Goal: Task Accomplishment & Management: Use online tool/utility

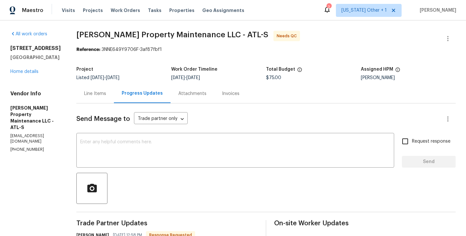
click at [103, 96] on div "Line Items" at bounding box center [95, 93] width 22 height 6
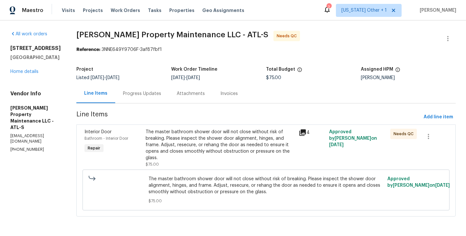
click at [217, 145] on div "The master bathroom shower door will not close without risk of breaking. Please…" at bounding box center [220, 145] width 149 height 32
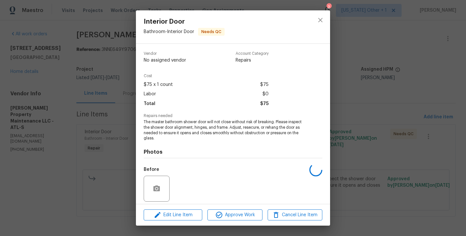
scroll to position [46, 0]
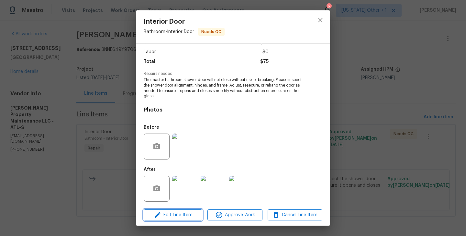
click at [167, 216] on span "Edit Line Item" at bounding box center [173, 215] width 55 height 8
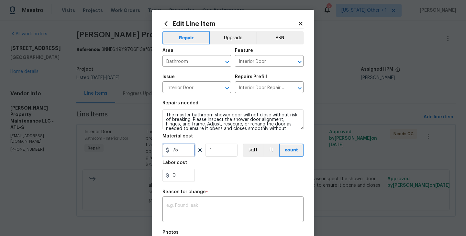
click at [172, 146] on input "75" at bounding box center [179, 149] width 32 height 13
type input "200"
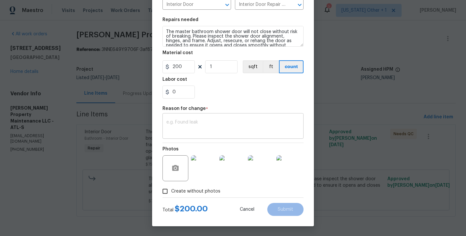
click at [207, 117] on div "x ​" at bounding box center [233, 127] width 141 height 24
paste textarea "(BA) Updated per vendor’s final cost."
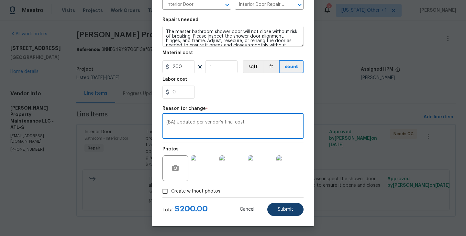
type textarea "(BA) Updated per vendor’s final cost."
click at [294, 211] on button "Submit" at bounding box center [285, 209] width 36 height 13
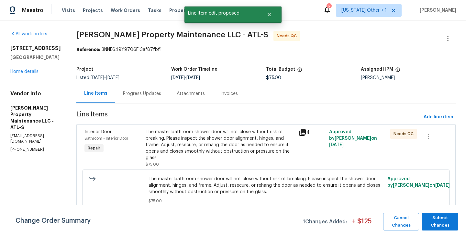
scroll to position [0, 0]
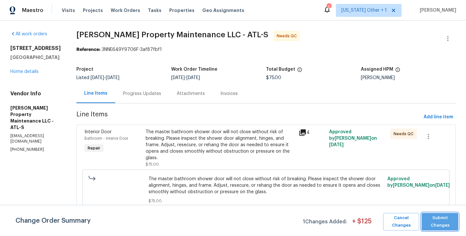
click at [446, 217] on span "Submit Changes" at bounding box center [440, 221] width 30 height 15
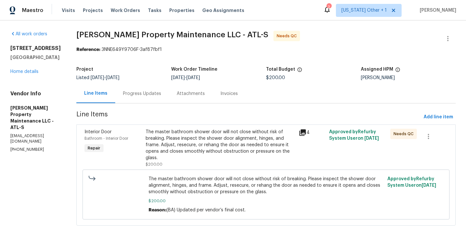
click at [157, 89] on div "Progress Updates" at bounding box center [142, 93] width 54 height 19
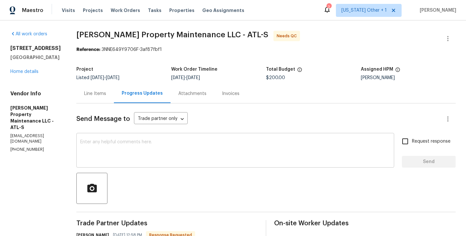
scroll to position [113, 0]
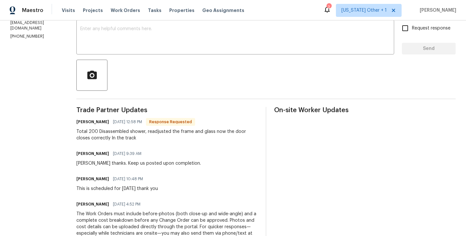
click at [84, 120] on h6 "Daniel glen" at bounding box center [92, 121] width 33 height 6
copy h6 "Daniel"
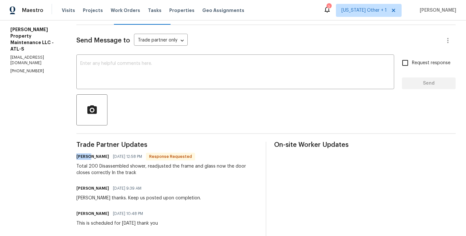
scroll to position [64, 0]
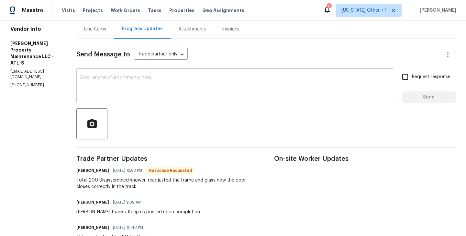
click at [124, 88] on textarea at bounding box center [235, 86] width 310 height 23
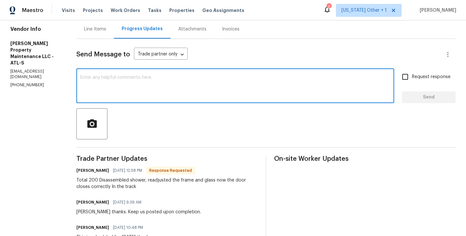
paste textarea "Daniel"
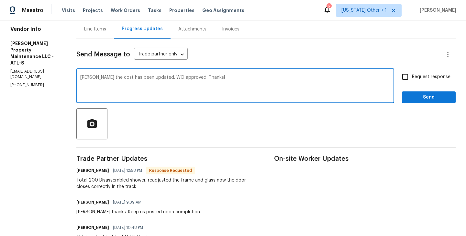
type textarea "Daniel the cost has been updated. WO approved. Thanks!"
click at [411, 96] on span "Send" at bounding box center [428, 97] width 43 height 8
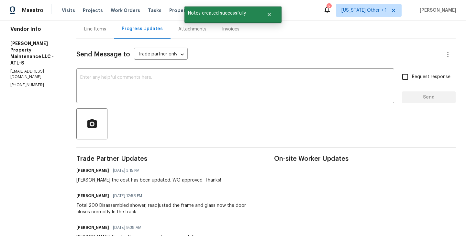
scroll to position [0, 0]
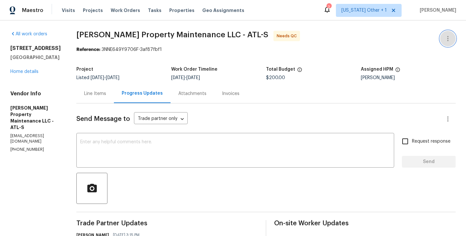
click at [451, 37] on icon "button" at bounding box center [448, 39] width 8 height 8
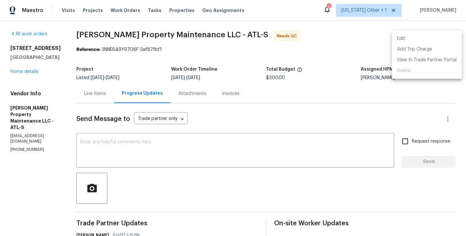
click at [434, 37] on li "Edit" at bounding box center [427, 38] width 70 height 11
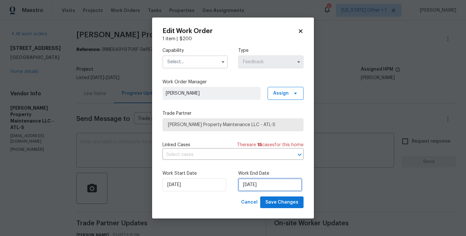
click at [260, 179] on input "[DATE]" at bounding box center [270, 184] width 64 height 13
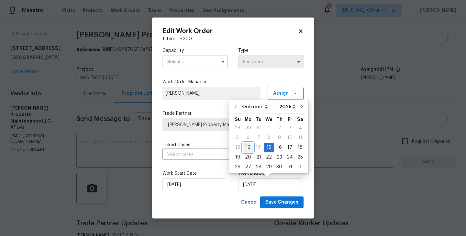
click at [245, 143] on div "13" at bounding box center [248, 147] width 11 height 9
type input "[DATE]"
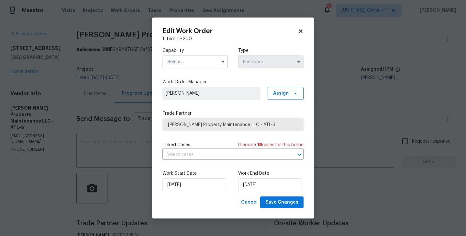
click at [180, 66] on input "text" at bounding box center [195, 61] width 65 height 13
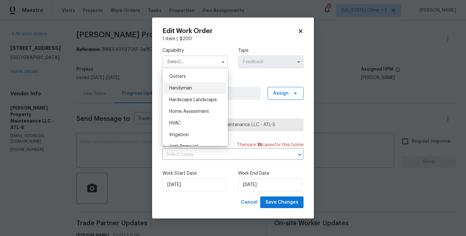
scroll to position [344, 0]
click at [186, 88] on span "Handyman" at bounding box center [180, 87] width 23 height 5
type input "Handyman"
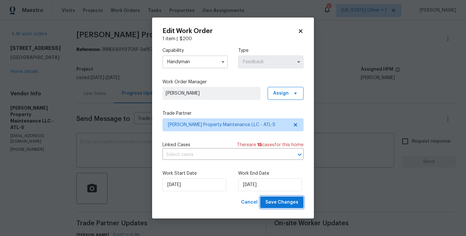
click at [277, 207] on button "Save Changes" at bounding box center [281, 202] width 43 height 12
click at [277, 207] on div "Cancel Save Changes" at bounding box center [271, 202] width 65 height 12
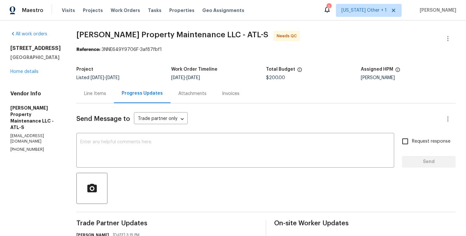
click at [95, 97] on div "Line Items" at bounding box center [95, 93] width 38 height 19
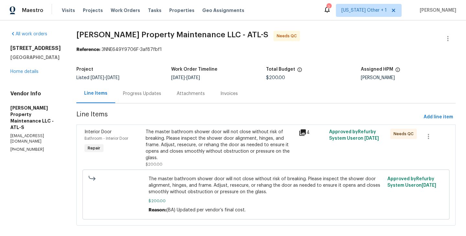
click at [194, 145] on div "The master bathroom shower door will not close without risk of breaking. Please…" at bounding box center [220, 145] width 149 height 32
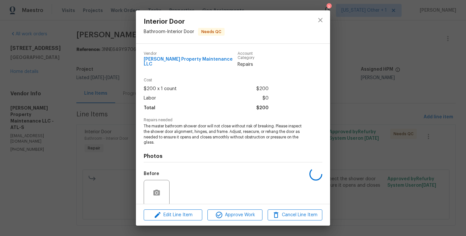
scroll to position [46, 0]
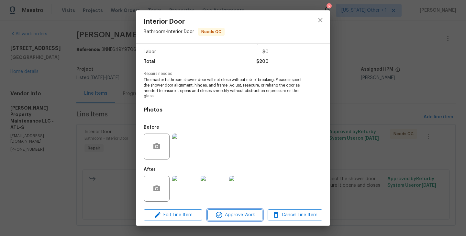
click at [234, 214] on span "Approve Work" at bounding box center [234, 215] width 51 height 8
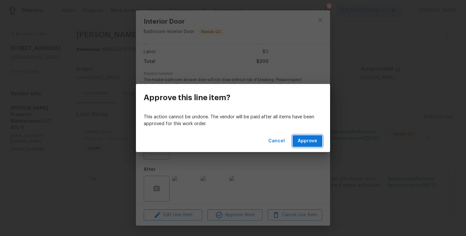
click at [309, 142] on span "Approve" at bounding box center [307, 141] width 19 height 8
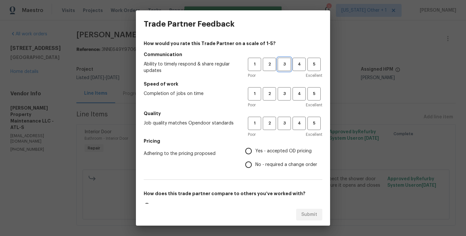
click at [283, 66] on span "3" at bounding box center [284, 64] width 12 height 7
click at [283, 95] on span "3" at bounding box center [284, 93] width 12 height 7
click at [283, 113] on h5 "Quality" at bounding box center [233, 113] width 179 height 6
click at [283, 124] on span "3" at bounding box center [284, 122] width 12 height 7
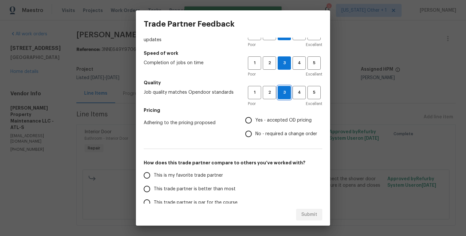
scroll to position [36, 0]
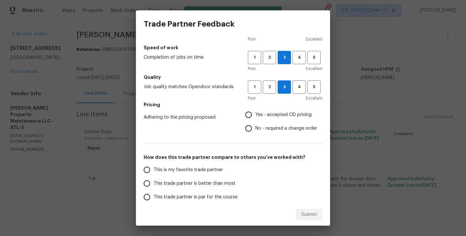
click at [263, 128] on span "No - required a change order" at bounding box center [286, 128] width 62 height 7
click at [255, 128] on input "No - required a change order" at bounding box center [249, 128] width 14 height 14
radio input "true"
click at [187, 181] on span "This trade partner is better than most" at bounding box center [195, 183] width 82 height 7
click at [154, 181] on input "This trade partner is better than most" at bounding box center [147, 183] width 14 height 14
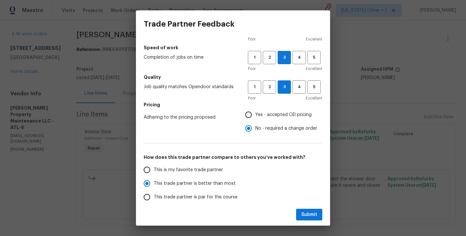
click at [323, 211] on div "Submit" at bounding box center [233, 214] width 194 height 22
click at [307, 213] on span "Submit" at bounding box center [309, 214] width 16 height 8
radio input "true"
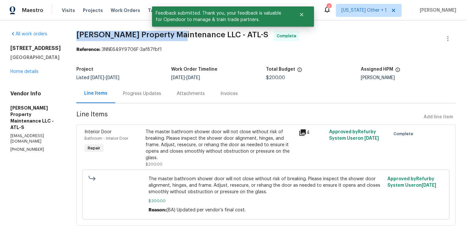
drag, startPoint x: 73, startPoint y: 35, endPoint x: 180, endPoint y: 35, distance: 106.8
click at [180, 35] on div "All work orders 6405 Beaver Creek Trl Atlanta, GA 30349 Home details Vendor Inf…" at bounding box center [233, 131] width 466 height 223
copy span "Glen Property Maintenance"
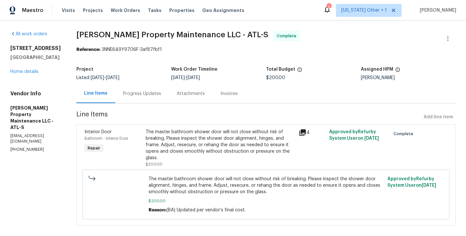
click at [144, 94] on div "Progress Updates" at bounding box center [142, 93] width 38 height 6
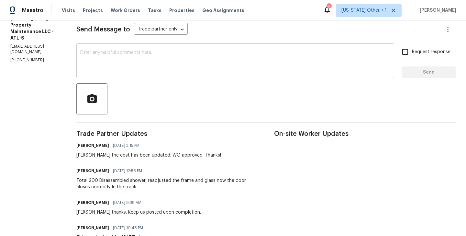
scroll to position [90, 0]
click at [125, 183] on div "Total 200 Disassembled shower, readjusted the frame and glass now the door clos…" at bounding box center [167, 182] width 182 height 13
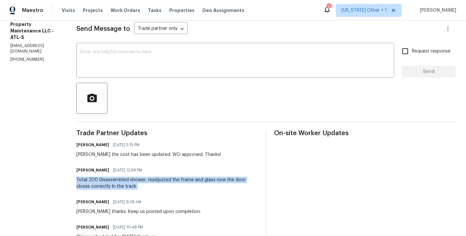
click at [125, 183] on div "Total 200 Disassembled shower, readjusted the frame and glass now the door clos…" at bounding box center [167, 182] width 182 height 13
copy div "Total 200 Disassembled shower, readjusted the frame and glass now the door clos…"
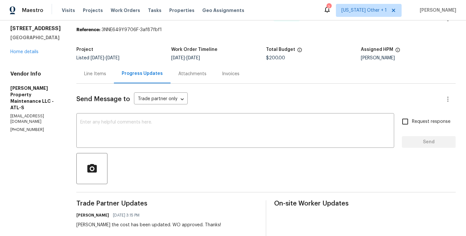
scroll to position [0, 0]
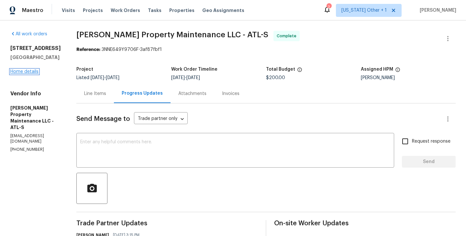
click at [38, 74] on link "Home details" at bounding box center [24, 71] width 28 height 5
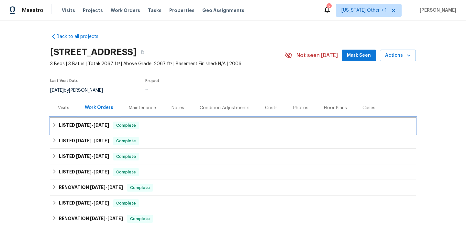
click at [138, 122] on span "Complete" at bounding box center [126, 125] width 25 height 6
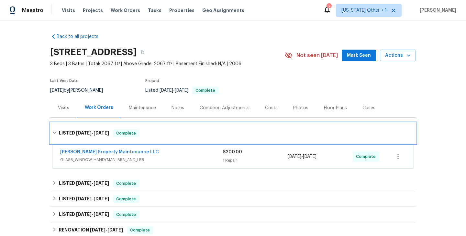
click at [140, 126] on div "LISTED 10/10/25 - 10/13/25 Complete" at bounding box center [233, 133] width 366 height 21
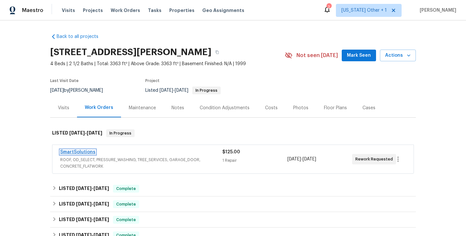
click at [87, 151] on link "SmartSolutions" at bounding box center [77, 152] width 35 height 5
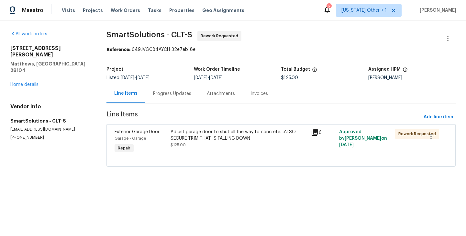
click at [162, 98] on div "Progress Updates" at bounding box center [172, 93] width 54 height 19
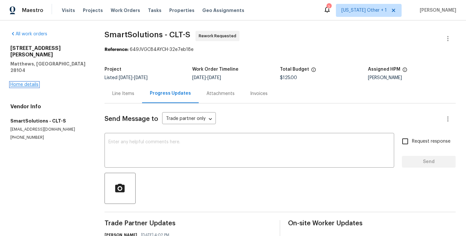
click at [24, 82] on link "Home details" at bounding box center [24, 84] width 28 height 5
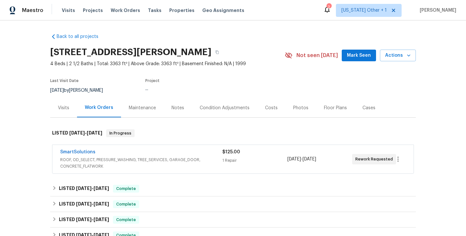
click at [60, 111] on div "Visits" at bounding box center [63, 107] width 27 height 19
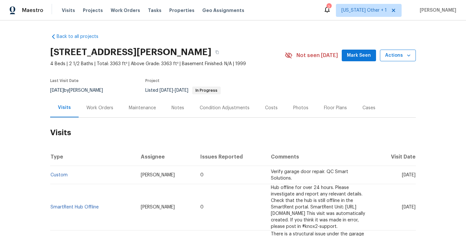
click at [387, 58] on span "Actions" at bounding box center [398, 55] width 26 height 8
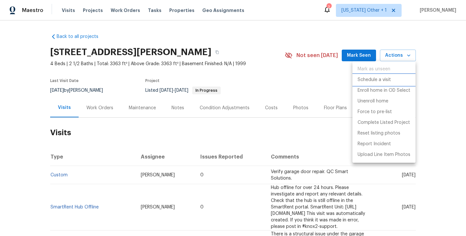
click at [387, 78] on p "Schedule a visit" at bounding box center [374, 79] width 33 height 7
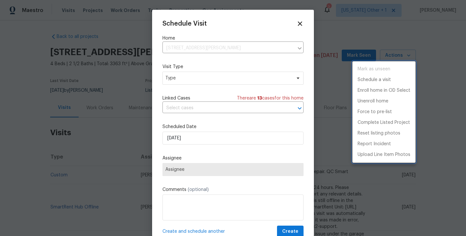
click at [181, 79] on div at bounding box center [233, 118] width 466 height 236
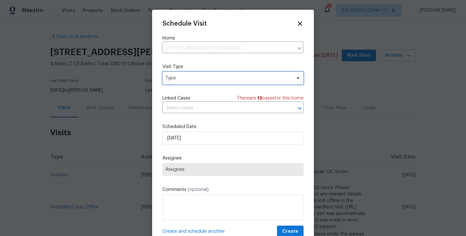
click at [174, 78] on span "Type" at bounding box center [228, 78] width 126 height 6
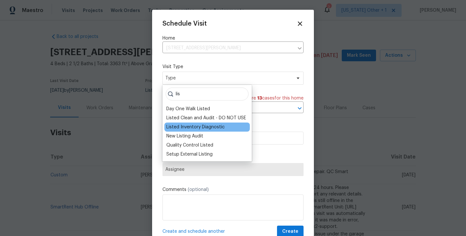
type input "lis"
click at [187, 127] on div "Listed Inventory Diagnostic" at bounding box center [195, 127] width 58 height 6
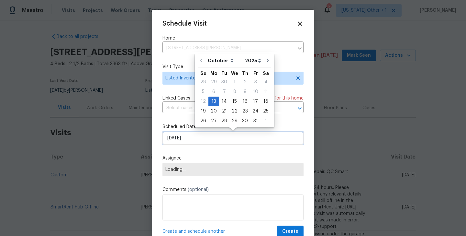
click at [191, 143] on input "13/10/2025" at bounding box center [233, 137] width 141 height 13
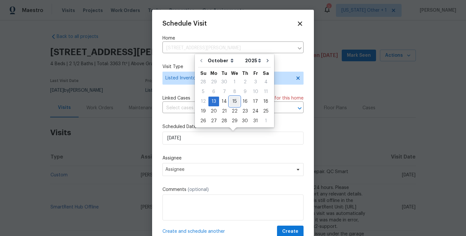
click at [236, 101] on div "15" at bounding box center [235, 101] width 10 height 9
type input "15/10/2025"
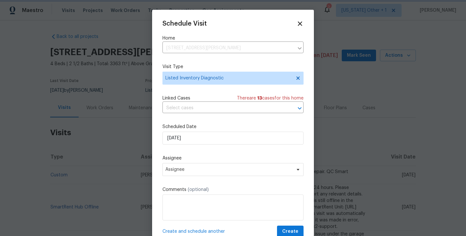
scroll to position [12, 0]
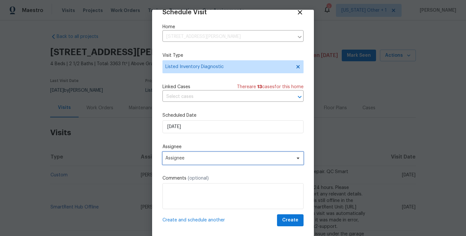
click at [236, 159] on span "Assignee" at bounding box center [228, 157] width 127 height 5
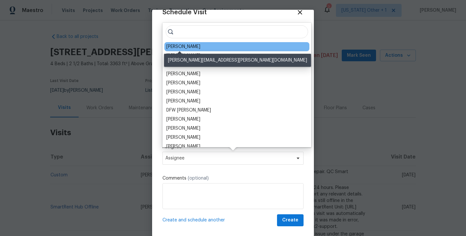
click at [187, 46] on div "Ryan Craven" at bounding box center [183, 46] width 34 height 6
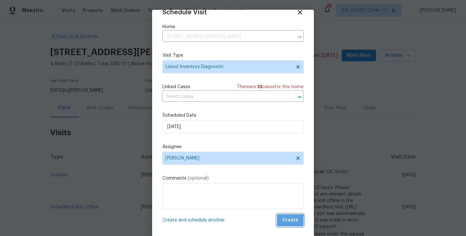
click at [285, 224] on button "Create" at bounding box center [290, 220] width 27 height 12
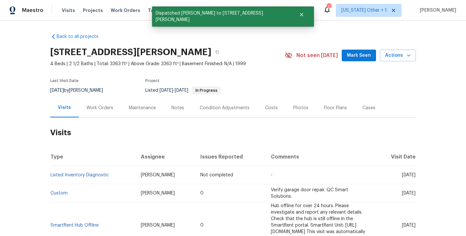
click at [112, 175] on td "Listed Inventory Diagnostic" at bounding box center [92, 175] width 85 height 18
copy link "Listed Inventory Diagnostic"
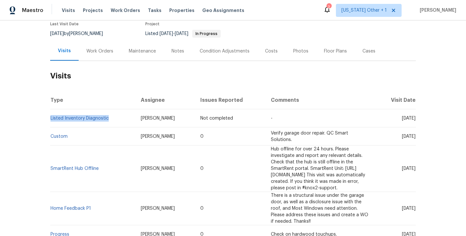
scroll to position [0, 0]
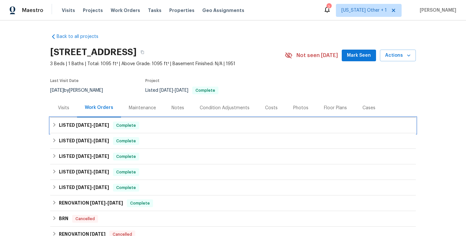
click at [80, 124] on span "9/25/25" at bounding box center [84, 125] width 16 height 5
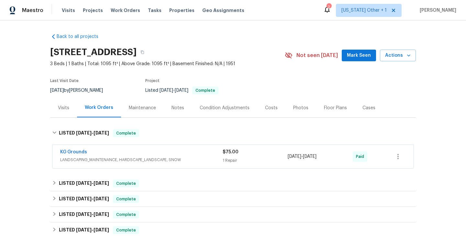
click at [65, 112] on div "Visits" at bounding box center [63, 107] width 27 height 19
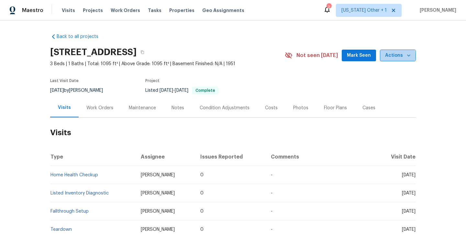
click at [393, 56] on span "Actions" at bounding box center [398, 55] width 26 height 8
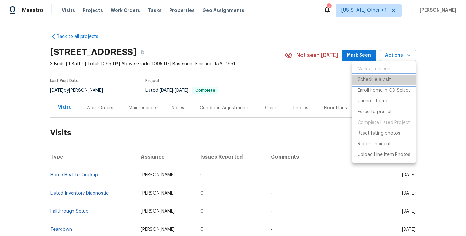
click at [391, 75] on li "Schedule a visit" at bounding box center [384, 79] width 63 height 11
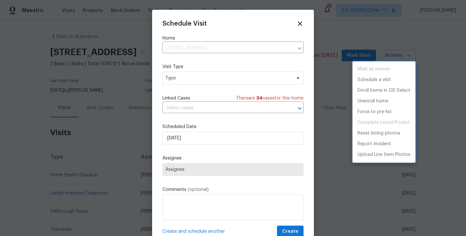
click at [188, 80] on div at bounding box center [233, 118] width 466 height 236
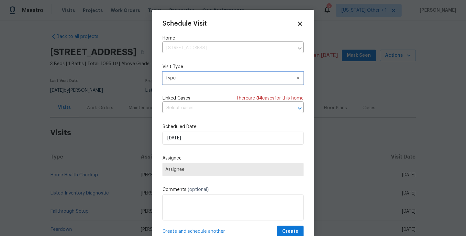
click at [181, 78] on span "Type" at bounding box center [228, 78] width 126 height 6
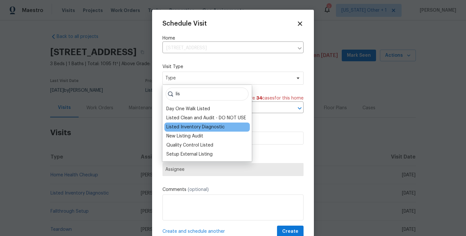
type input "lis"
click at [191, 127] on div "Listed Inventory Diagnostic" at bounding box center [195, 127] width 58 height 6
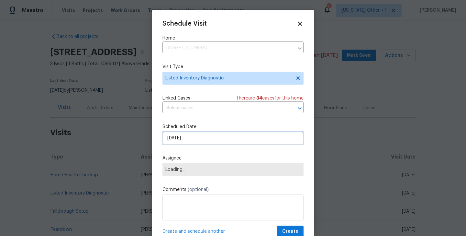
click at [184, 139] on input "13/10/2025" at bounding box center [233, 137] width 141 height 13
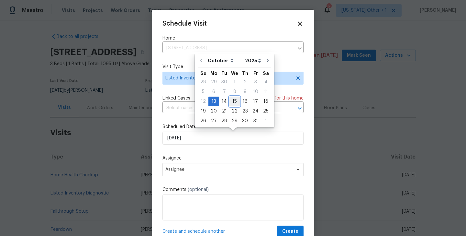
click at [233, 102] on div "15" at bounding box center [235, 101] width 10 height 9
type input "15/10/2025"
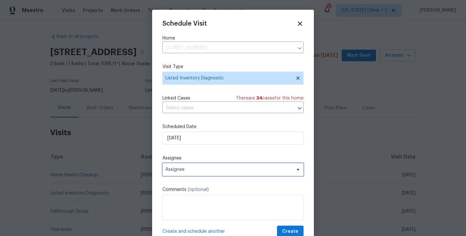
click at [197, 171] on span "Assignee" at bounding box center [228, 169] width 127 height 5
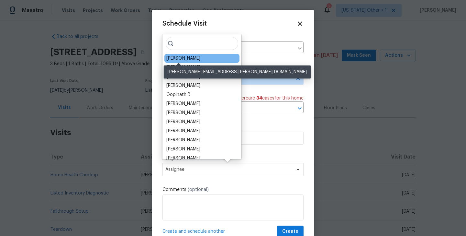
click at [176, 58] on div "Alison Brice" at bounding box center [183, 58] width 34 height 6
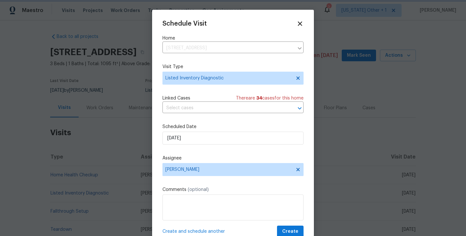
scroll to position [12, 0]
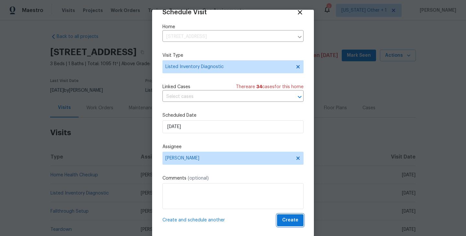
click at [294, 222] on span "Create" at bounding box center [290, 220] width 16 height 8
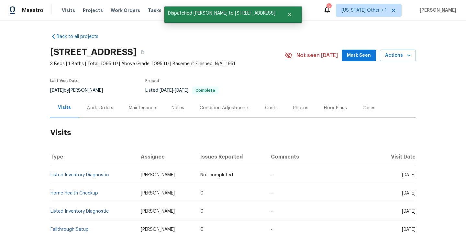
click at [111, 174] on td "Listed Inventory Diagnostic" at bounding box center [92, 175] width 85 height 18
copy link "Listed Inventory Diagnostic"
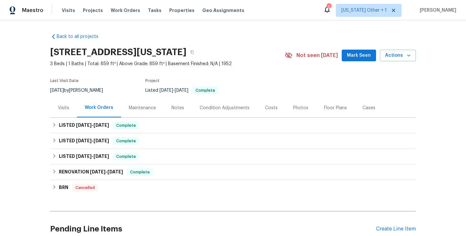
click at [67, 108] on div "Visits" at bounding box center [63, 108] width 11 height 6
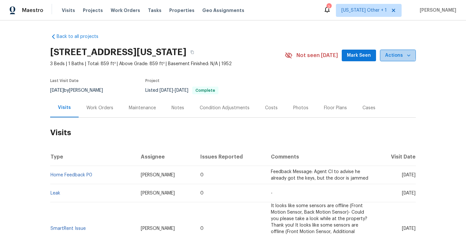
click at [399, 55] on span "Actions" at bounding box center [398, 55] width 26 height 8
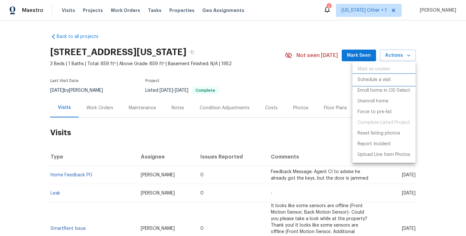
click at [375, 78] on p "Schedule a visit" at bounding box center [374, 79] width 33 height 7
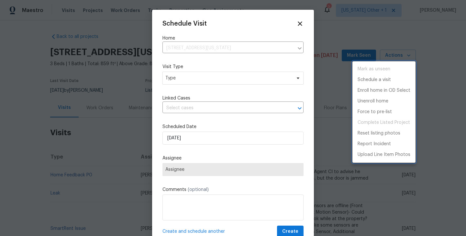
click at [172, 76] on div at bounding box center [233, 118] width 466 height 236
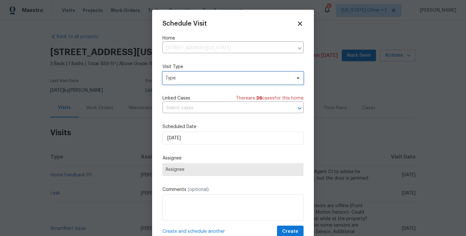
click at [172, 76] on span "Type" at bounding box center [228, 78] width 126 height 6
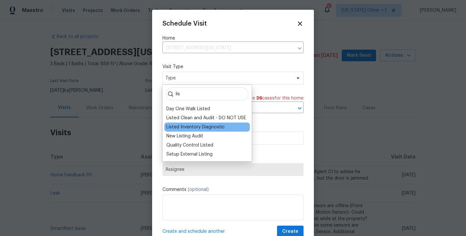
type input "lis"
click at [180, 128] on div "Listed Inventory Diagnostic" at bounding box center [195, 127] width 58 height 6
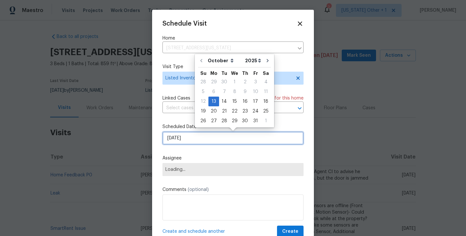
click at [177, 133] on input "[DATE]" at bounding box center [233, 137] width 141 height 13
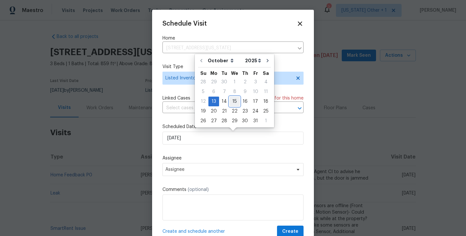
click at [234, 97] on div "15" at bounding box center [235, 101] width 10 height 9
type input "[DATE]"
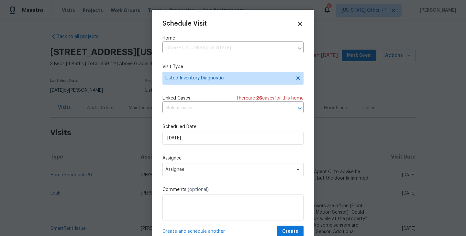
click at [182, 163] on div "Assignee Assignee" at bounding box center [233, 165] width 141 height 21
click at [181, 171] on span "Assignee" at bounding box center [228, 169] width 127 height 5
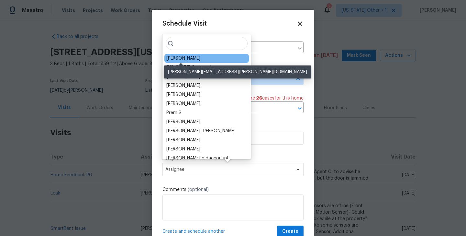
click at [181, 61] on div "Chris Thomas" at bounding box center [183, 58] width 34 height 6
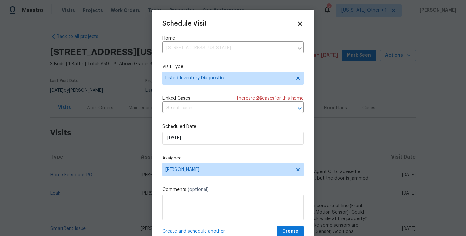
scroll to position [12, 0]
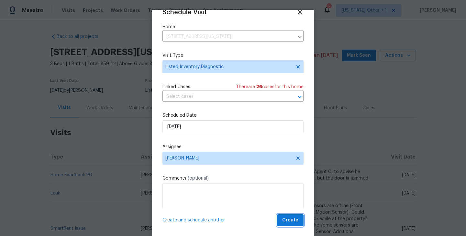
click at [291, 217] on span "Create" at bounding box center [290, 220] width 16 height 8
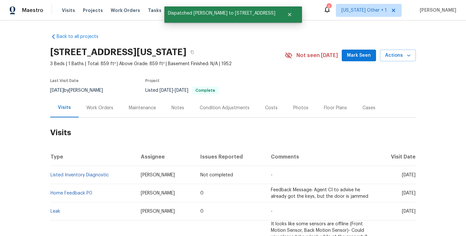
click at [111, 175] on td "Listed Inventory Diagnostic" at bounding box center [92, 175] width 85 height 18
copy link "Listed Inventory Diagnostic"
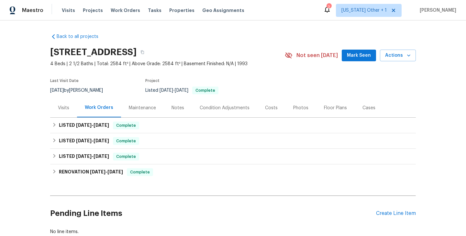
click at [62, 106] on div "Visits" at bounding box center [63, 108] width 11 height 6
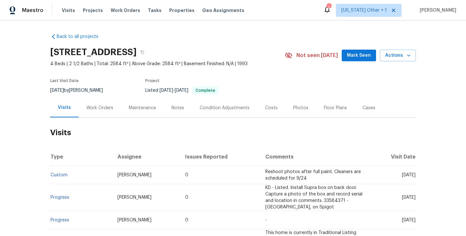
click at [395, 66] on div "[STREET_ADDRESS] 4 Beds | 2 1/2 Baths | Total: 2584 ft² | Above Grade: 2584 ft²…" at bounding box center [233, 55] width 366 height 23
click at [395, 58] on span "Actions" at bounding box center [398, 55] width 26 height 8
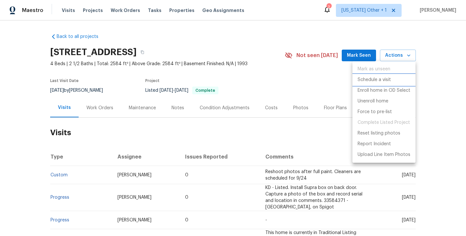
click at [383, 82] on p "Schedule a visit" at bounding box center [374, 79] width 33 height 7
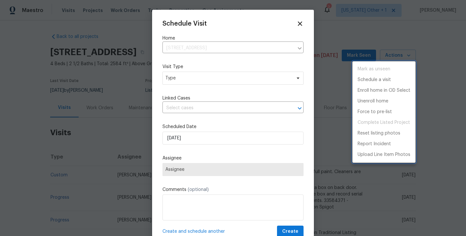
click at [182, 83] on div at bounding box center [233, 118] width 466 height 236
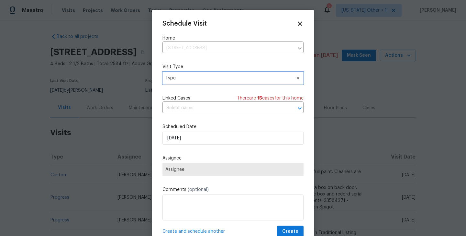
click at [170, 79] on span "Type" at bounding box center [228, 78] width 126 height 6
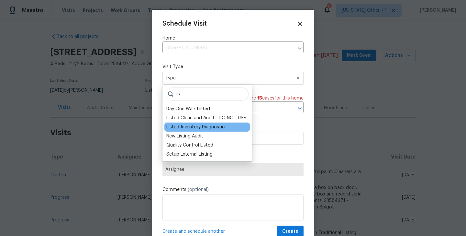
type input "lis"
click at [174, 130] on div "Listed Inventory Diagnostic" at bounding box center [195, 127] width 58 height 6
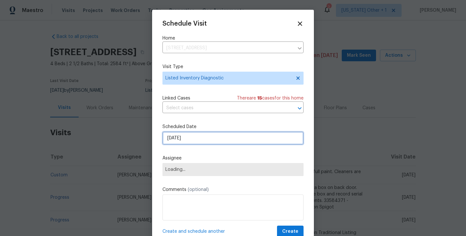
click at [177, 142] on input "[DATE]" at bounding box center [233, 137] width 141 height 13
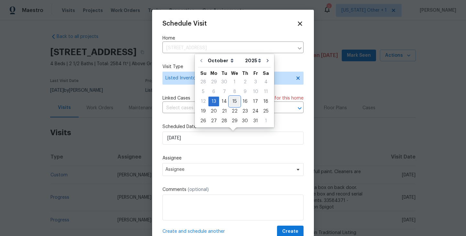
click at [233, 102] on div "15" at bounding box center [235, 101] width 10 height 9
type input "[DATE]"
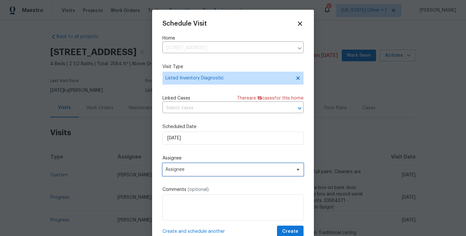
click at [198, 166] on span "Assignee" at bounding box center [233, 169] width 141 height 13
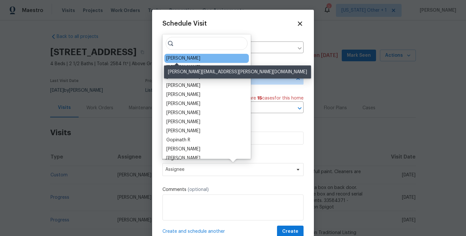
click at [173, 56] on div "Kati Dunn" at bounding box center [183, 58] width 34 height 6
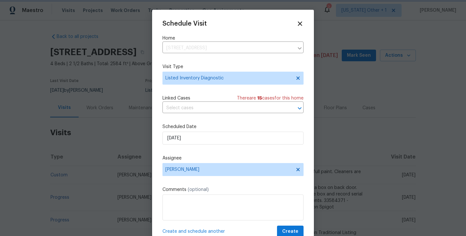
scroll to position [12, 0]
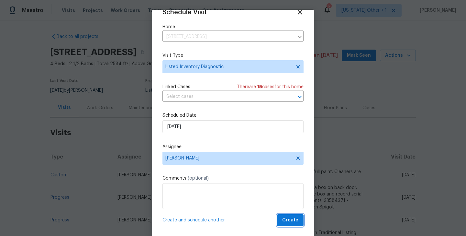
click at [291, 221] on span "Create" at bounding box center [290, 220] width 16 height 8
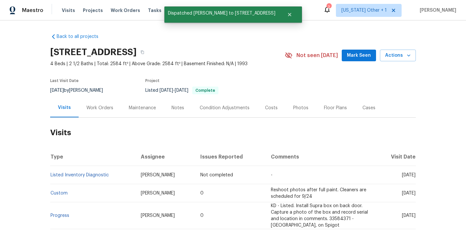
click at [116, 176] on td "Listed Inventory Diagnostic" at bounding box center [92, 175] width 85 height 18
copy link "Listed Inventory Diagnostic"
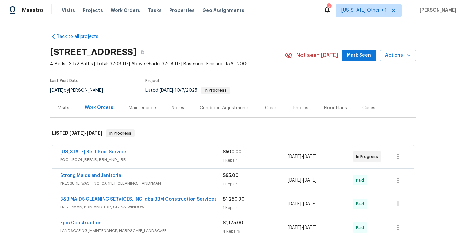
click at [62, 103] on div "Visits" at bounding box center [63, 107] width 27 height 19
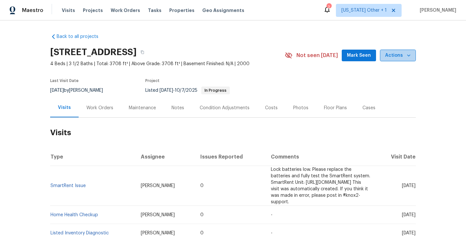
click at [401, 58] on span "Actions" at bounding box center [398, 55] width 26 height 8
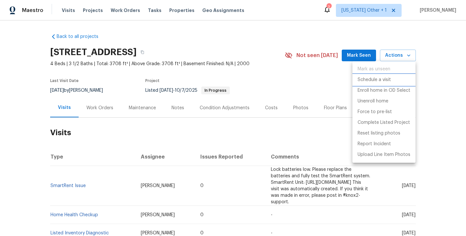
click at [367, 78] on p "Schedule a visit" at bounding box center [374, 79] width 33 height 7
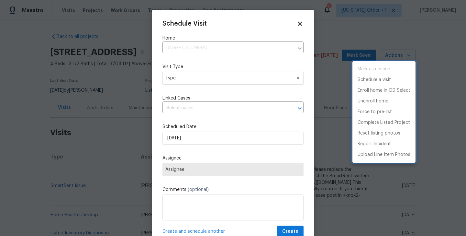
click at [181, 81] on div at bounding box center [233, 118] width 466 height 236
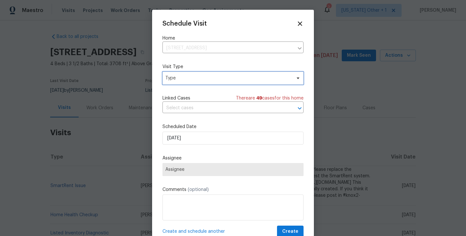
click at [175, 81] on span "Type" at bounding box center [228, 78] width 126 height 6
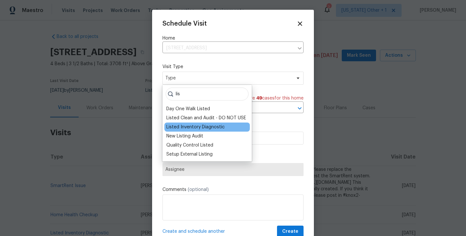
type input "lis"
click at [179, 127] on div "Listed Inventory Diagnostic" at bounding box center [195, 127] width 58 height 6
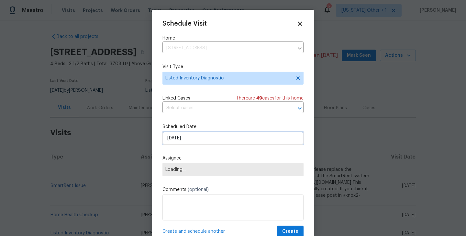
click at [183, 141] on input "[DATE]" at bounding box center [233, 137] width 141 height 13
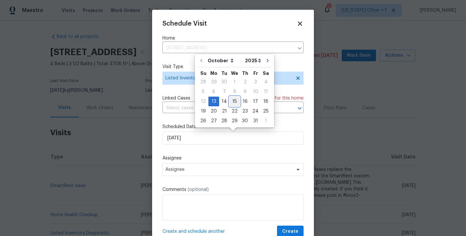
click at [235, 98] on div "15" at bounding box center [235, 101] width 10 height 9
type input "[DATE]"
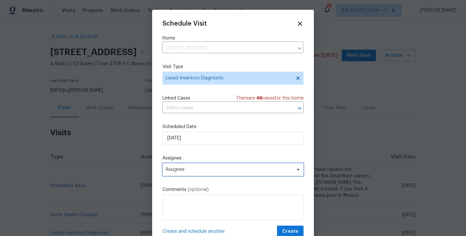
click at [218, 170] on span "Assignee" at bounding box center [228, 169] width 127 height 5
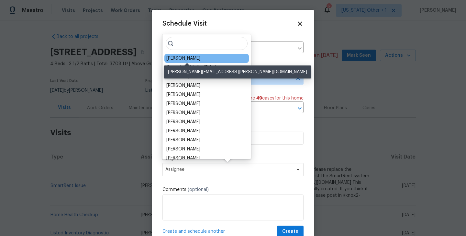
click at [181, 58] on div "[PERSON_NAME]" at bounding box center [183, 58] width 34 height 6
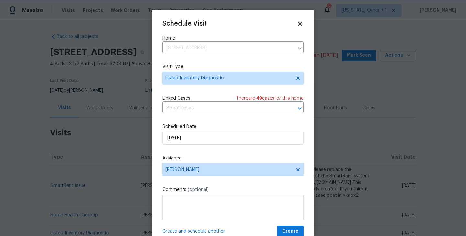
scroll to position [12, 0]
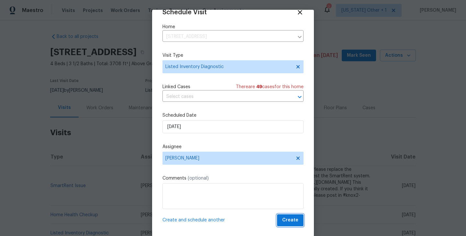
click at [288, 222] on span "Create" at bounding box center [290, 220] width 16 height 8
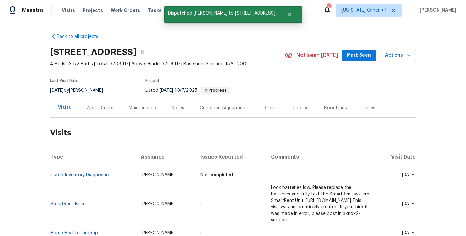
click at [114, 177] on td "Listed Inventory Diagnostic" at bounding box center [92, 175] width 85 height 18
copy link "Listed Inventory Diagnostic"
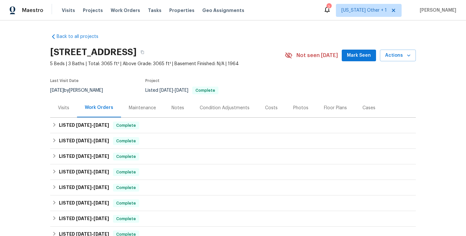
click at [70, 112] on div "Visits" at bounding box center [63, 107] width 27 height 19
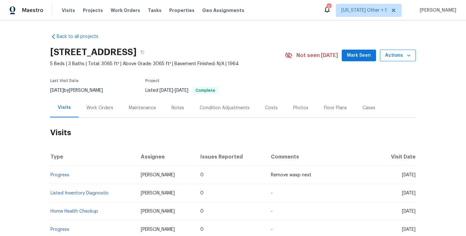
click at [390, 54] on span "Actions" at bounding box center [398, 55] width 26 height 8
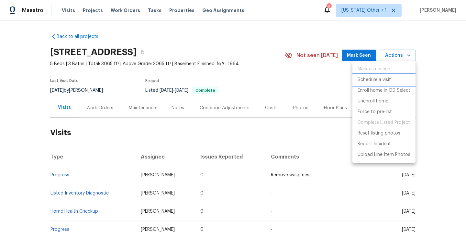
click at [370, 78] on p "Schedule a visit" at bounding box center [374, 79] width 33 height 7
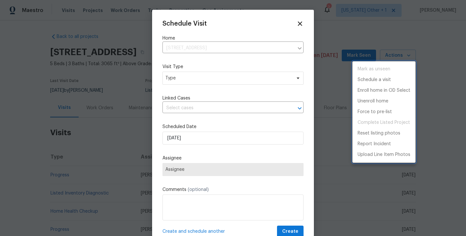
click at [175, 83] on div at bounding box center [233, 118] width 466 height 236
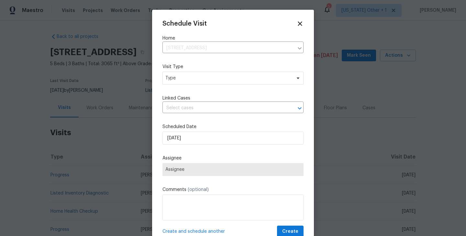
click at [173, 78] on div "Mark as unseen Schedule a visit Enroll home in OD Select Unenroll home Force to…" at bounding box center [233, 118] width 466 height 236
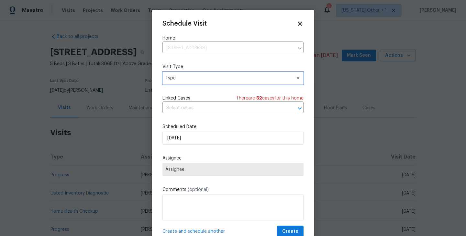
click at [173, 78] on span "Type" at bounding box center [228, 78] width 126 height 6
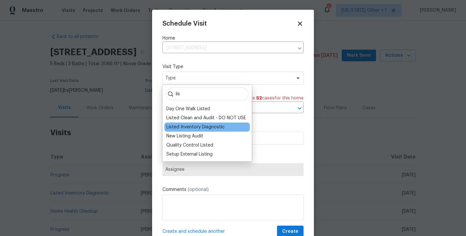
type input "lis"
click at [193, 127] on div "Listed Inventory Diagnostic" at bounding box center [195, 127] width 58 height 6
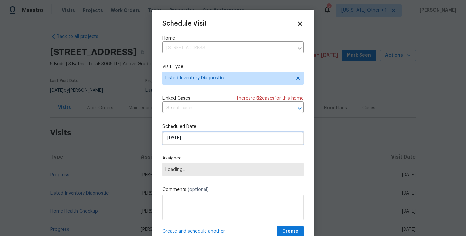
click at [187, 136] on input "[DATE]" at bounding box center [233, 137] width 141 height 13
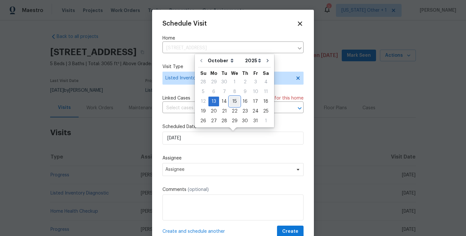
click at [234, 98] on div "15" at bounding box center [235, 101] width 10 height 9
type input "[DATE]"
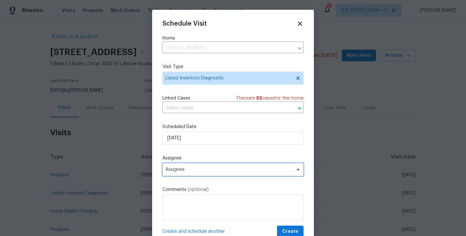
click at [195, 167] on span "Assignee" at bounding box center [228, 169] width 127 height 5
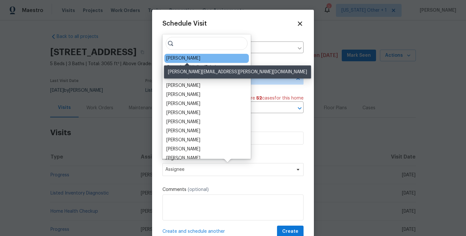
click at [186, 61] on div "[PERSON_NAME]" at bounding box center [183, 58] width 34 height 6
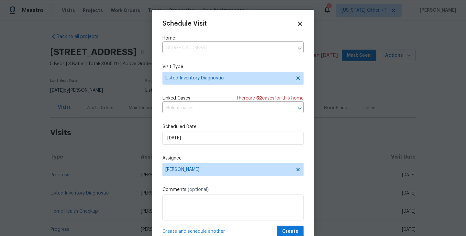
scroll to position [12, 0]
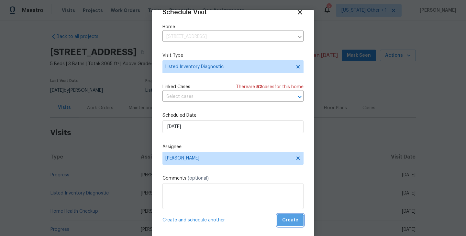
click at [288, 225] on button "Create" at bounding box center [290, 220] width 27 height 12
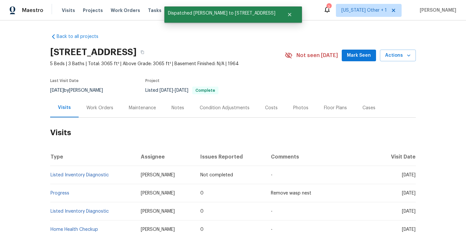
click at [110, 175] on td "Listed Inventory Diagnostic" at bounding box center [92, 175] width 85 height 18
copy link "Listed Inventory Diagnostic"
